Goal: Task Accomplishment & Management: Use online tool/utility

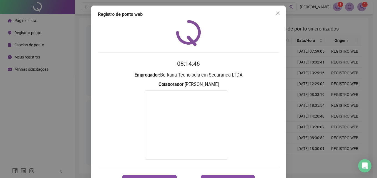
scroll to position [20, 0]
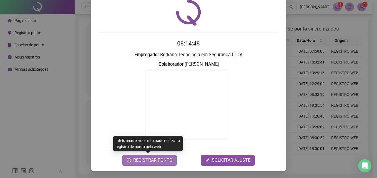
click at [168, 161] on span "REGISTRAR PONTO" at bounding box center [152, 160] width 39 height 7
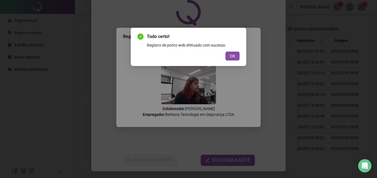
click at [232, 51] on div "Tudo certo! Registro de ponto web efetuado com sucesso. OK" at bounding box center [188, 46] width 102 height 27
click at [232, 54] on span "OK" at bounding box center [232, 56] width 5 height 6
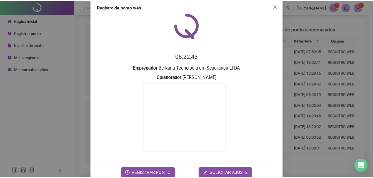
scroll to position [0, 0]
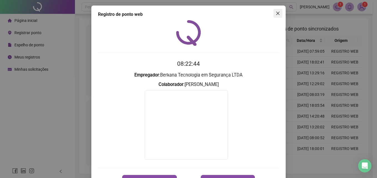
click at [277, 14] on icon "close" at bounding box center [277, 13] width 4 height 4
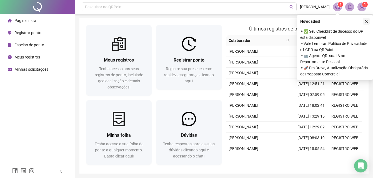
click at [366, 21] on icon "close" at bounding box center [366, 21] width 4 height 4
